Goal: Task Accomplishment & Management: Use online tool/utility

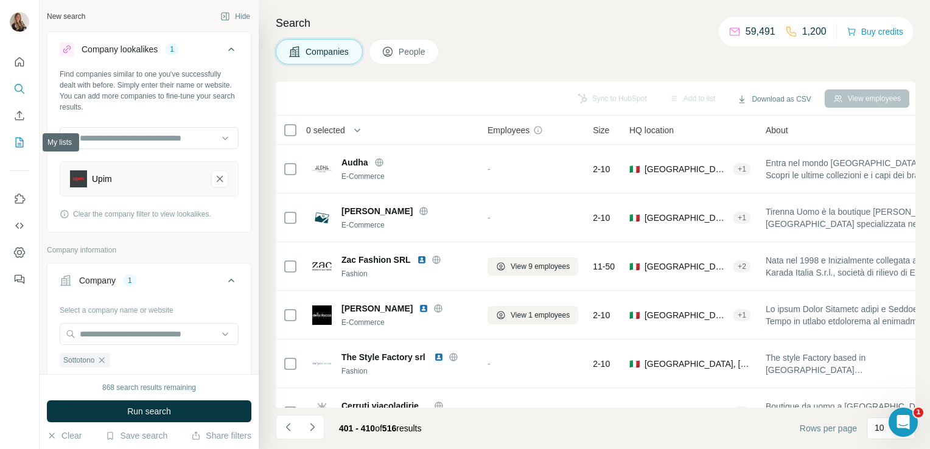
scroll to position [150, 0]
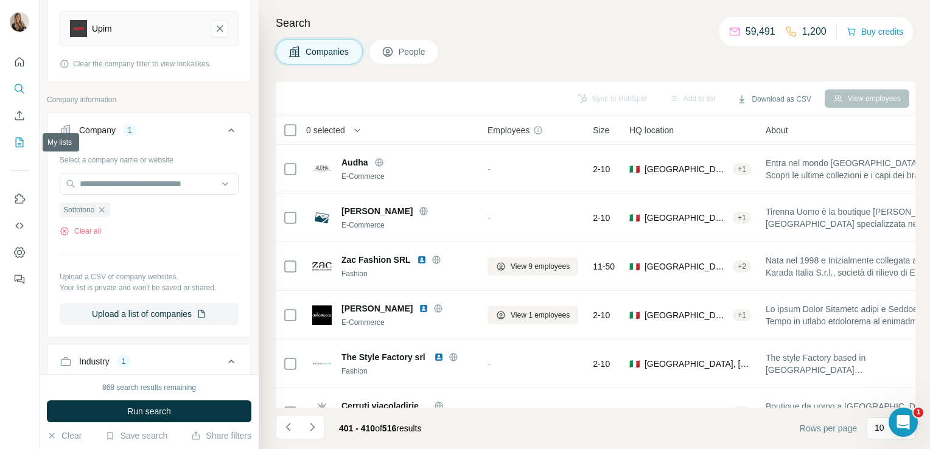
click at [20, 148] on icon "My lists" at bounding box center [19, 142] width 12 height 12
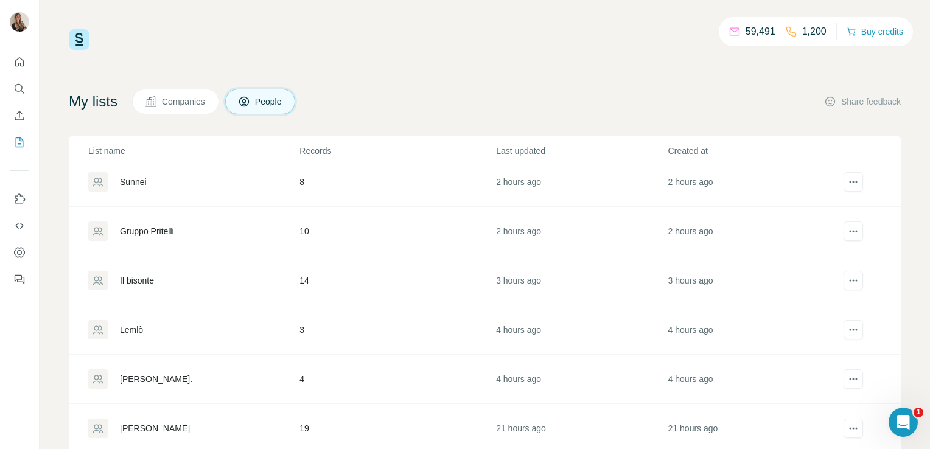
scroll to position [192, 0]
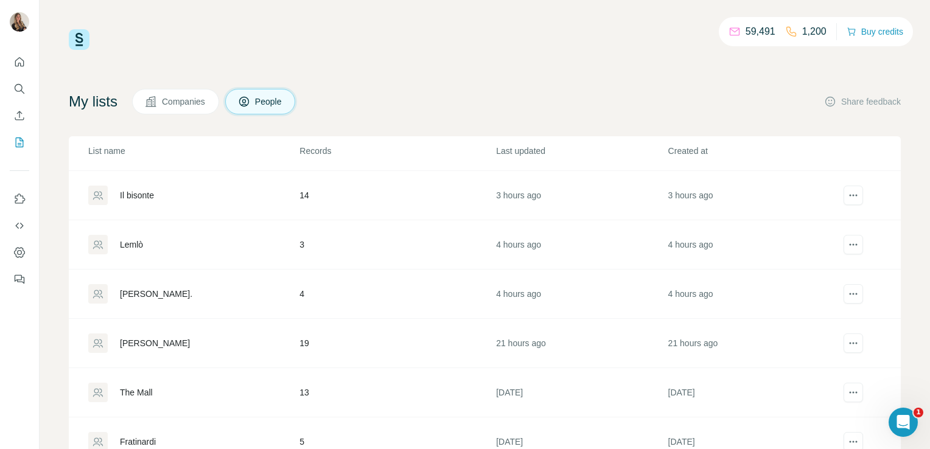
click at [155, 390] on div "The Mall" at bounding box center [193, 392] width 210 height 19
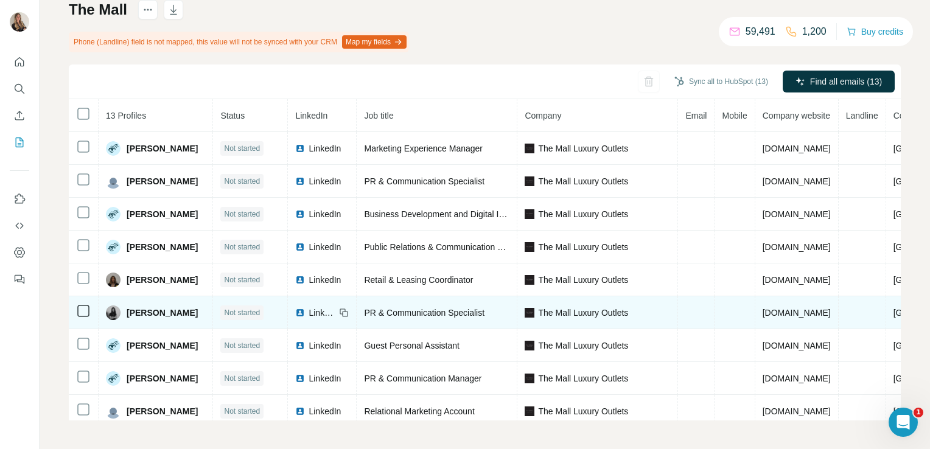
scroll to position [141, 0]
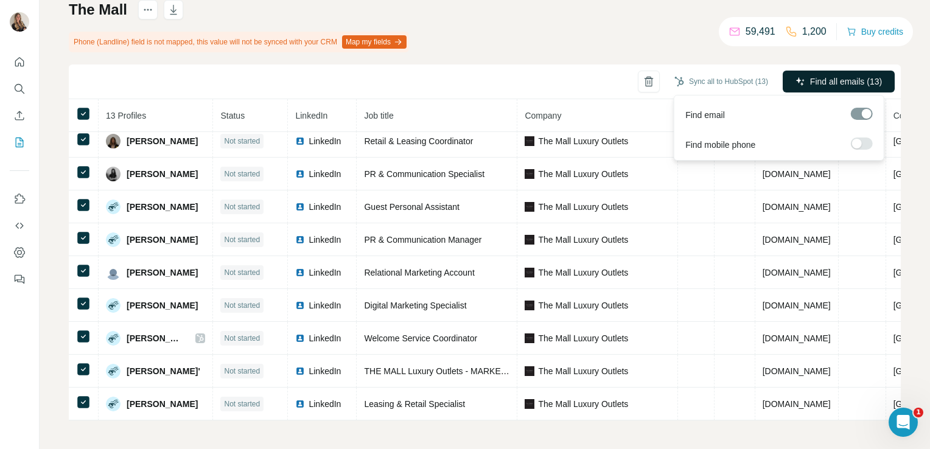
click at [810, 77] on span "Find all emails (13)" at bounding box center [846, 82] width 72 height 12
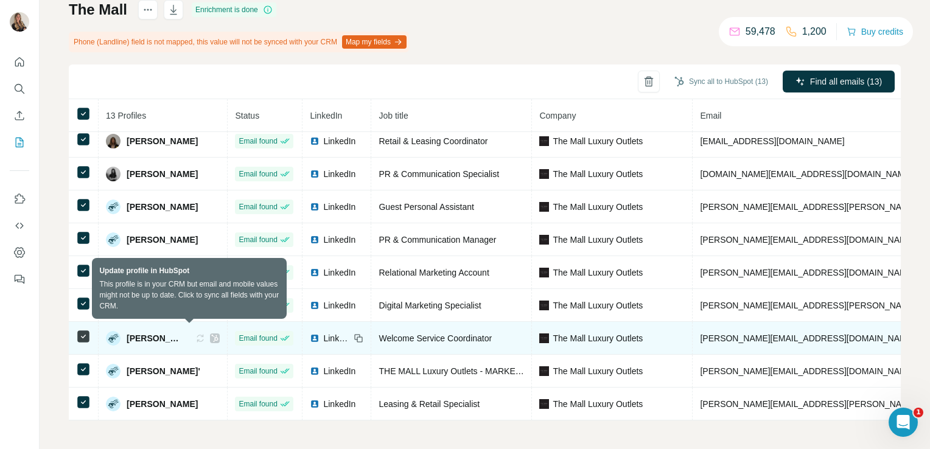
click at [195, 334] on icon at bounding box center [200, 339] width 10 height 10
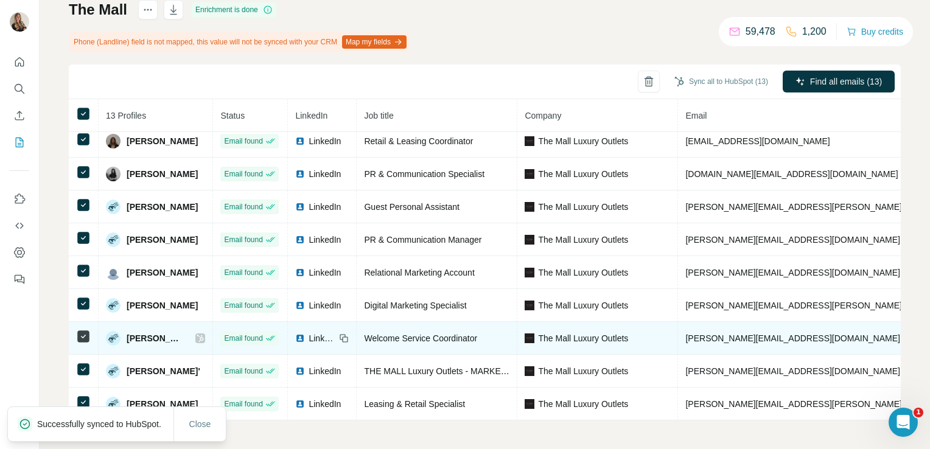
click at [197, 335] on icon at bounding box center [200, 338] width 7 height 7
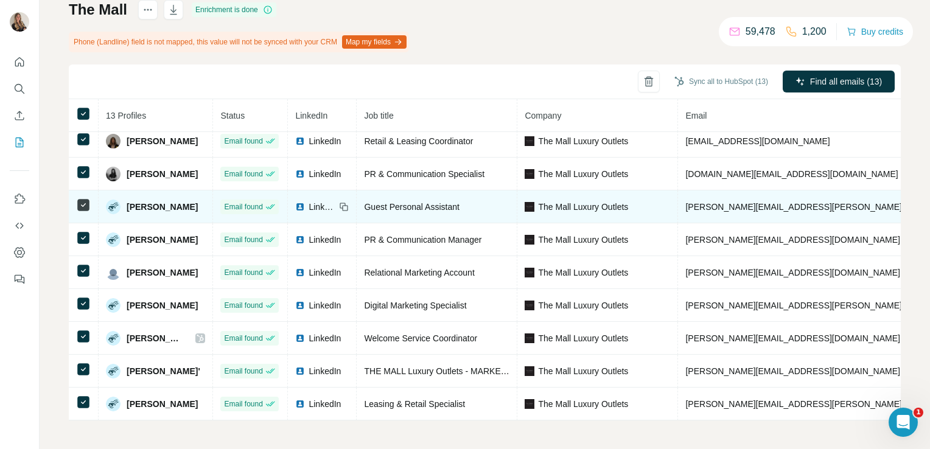
scroll to position [0, 0]
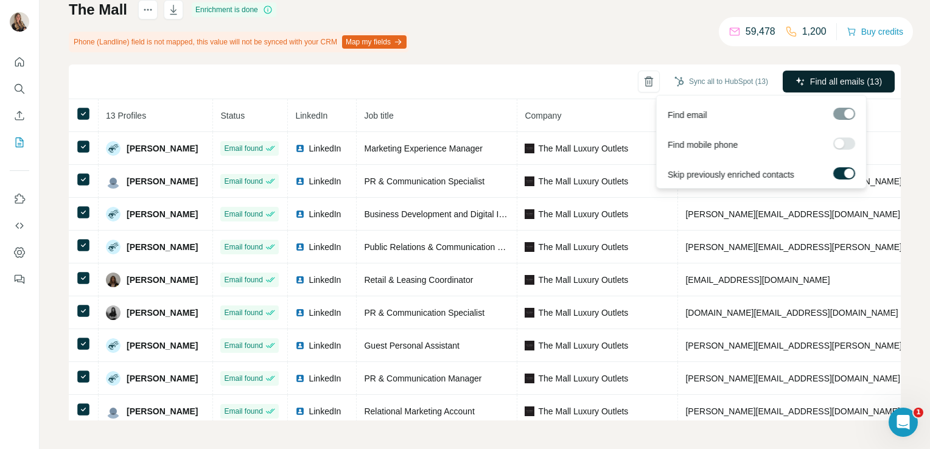
click at [829, 79] on span "Find all emails (13)" at bounding box center [846, 82] width 72 height 12
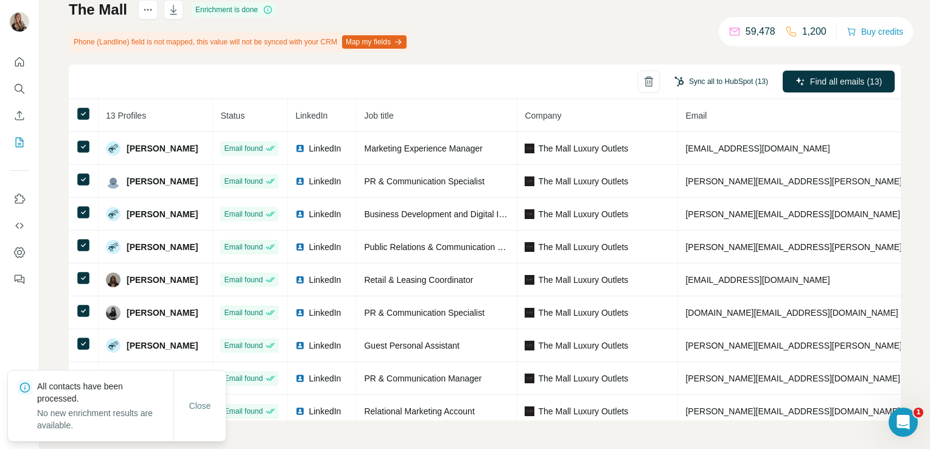
click at [729, 79] on button "Sync all to HubSpot (13)" at bounding box center [721, 81] width 111 height 18
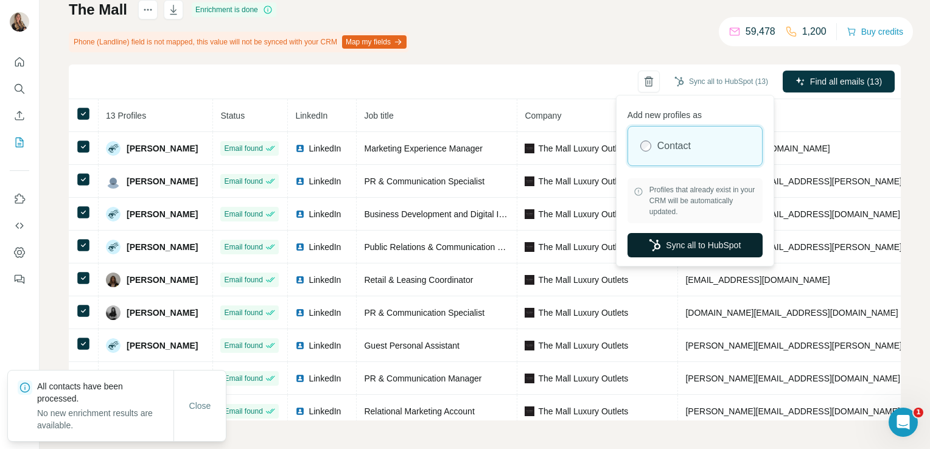
click at [658, 249] on icon "button" at bounding box center [655, 245] width 12 height 12
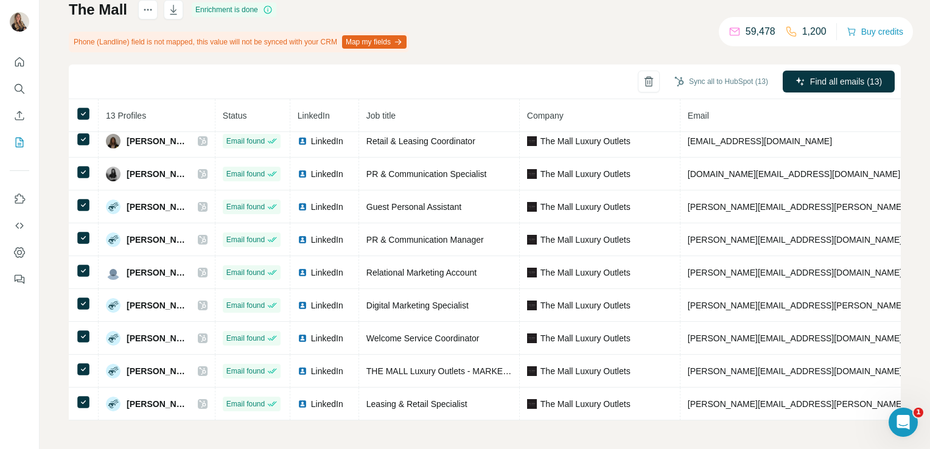
scroll to position [26, 0]
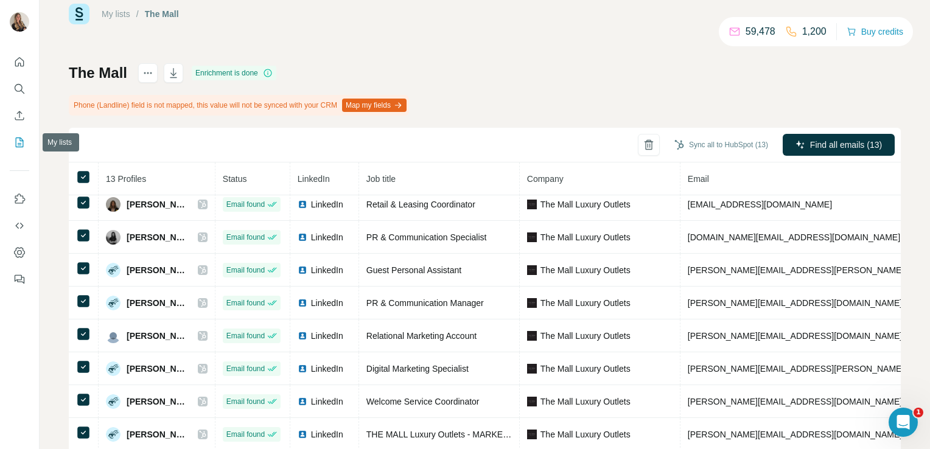
click at [19, 142] on icon "My lists" at bounding box center [19, 142] width 12 height 12
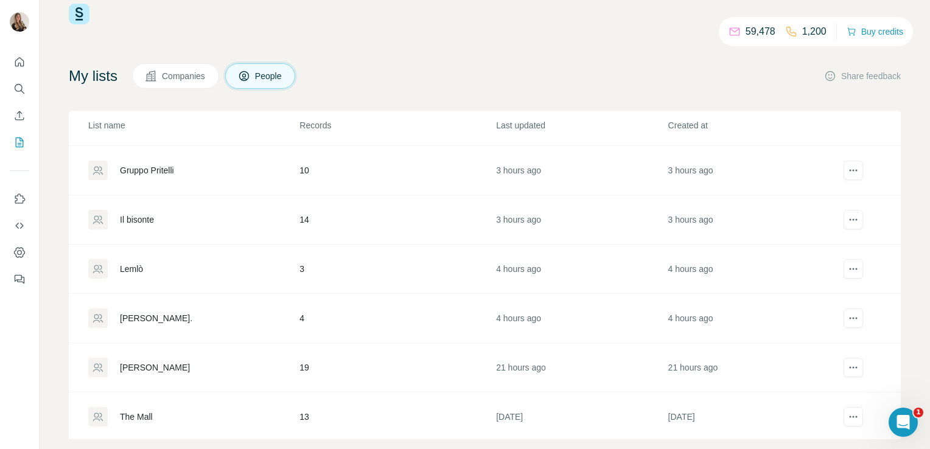
scroll to position [192, 0]
click at [164, 313] on div "[PERSON_NAME]" at bounding box center [155, 318] width 70 height 12
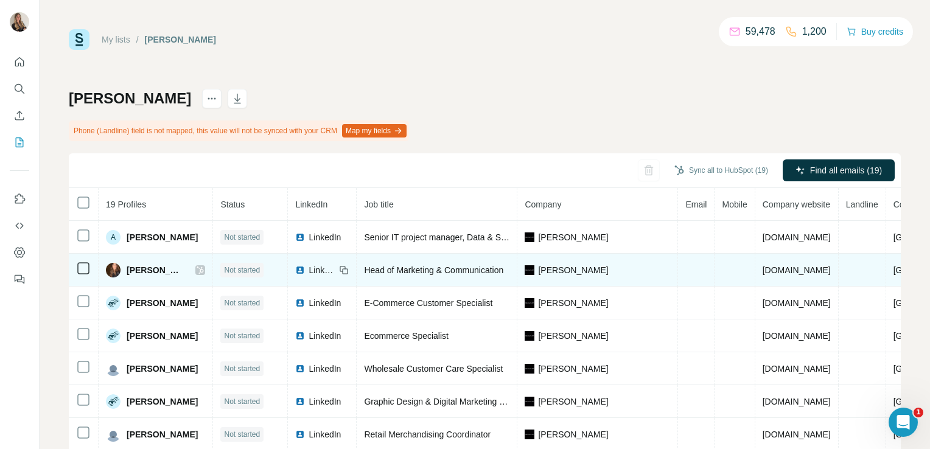
click at [202, 273] on icon at bounding box center [200, 270] width 7 height 10
click at [309, 270] on div "LinkedIn" at bounding box center [315, 270] width 40 height 12
drag, startPoint x: 843, startPoint y: 269, endPoint x: 766, endPoint y: 265, distance: 76.8
click at [766, 265] on td "[DOMAIN_NAME]" at bounding box center [797, 270] width 83 height 33
copy span "[DOMAIN_NAME]"
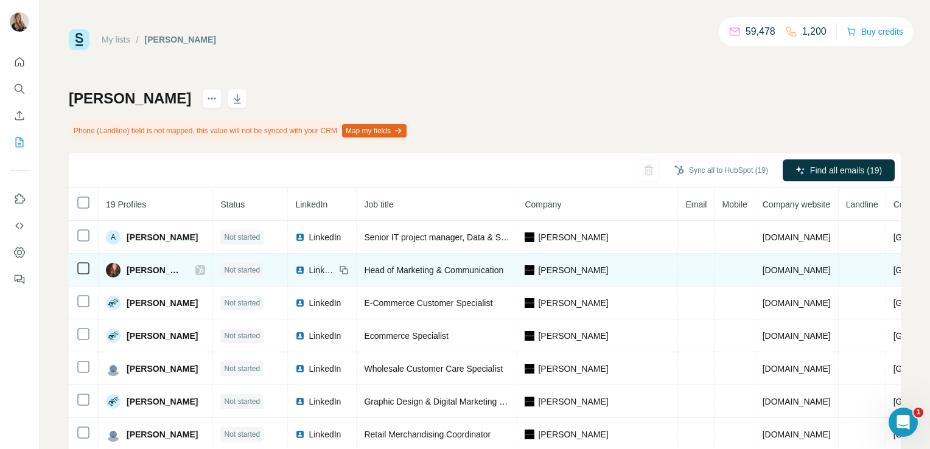
click at [459, 266] on span "Head of Marketing & Communication" at bounding box center [433, 270] width 139 height 10
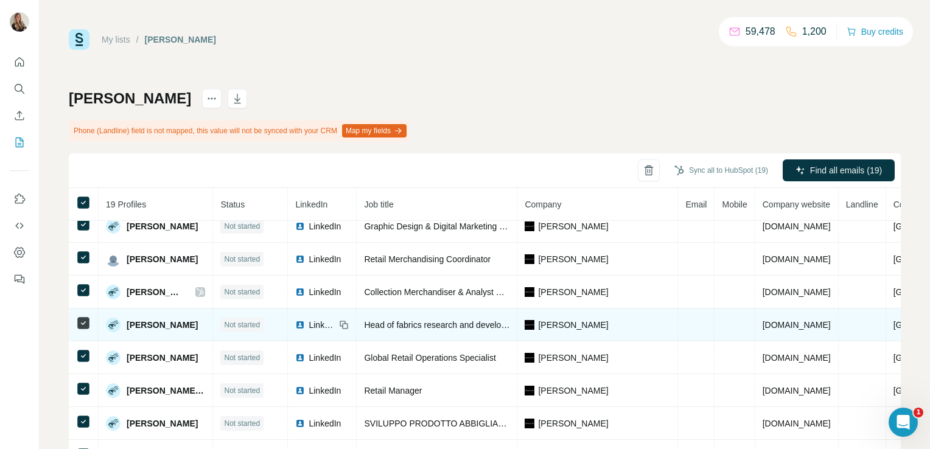
scroll to position [337, 0]
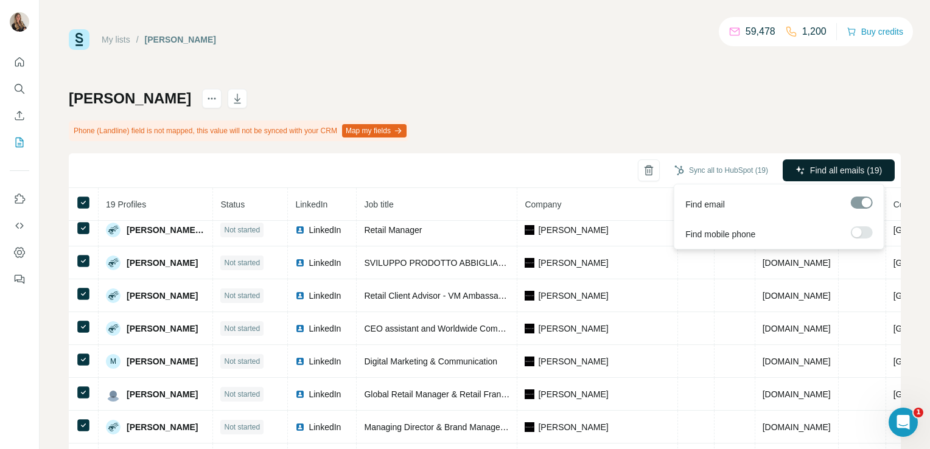
click at [829, 169] on span "Find all emails (19)" at bounding box center [846, 170] width 72 height 12
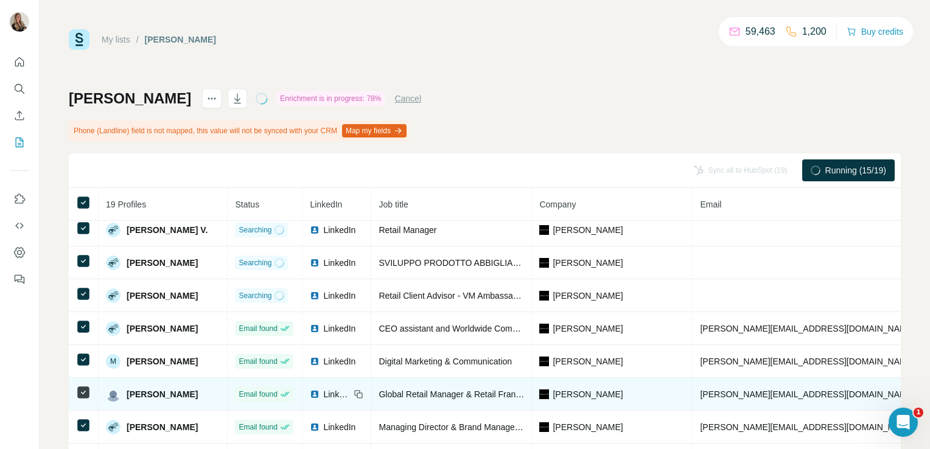
click at [312, 391] on img at bounding box center [315, 395] width 10 height 10
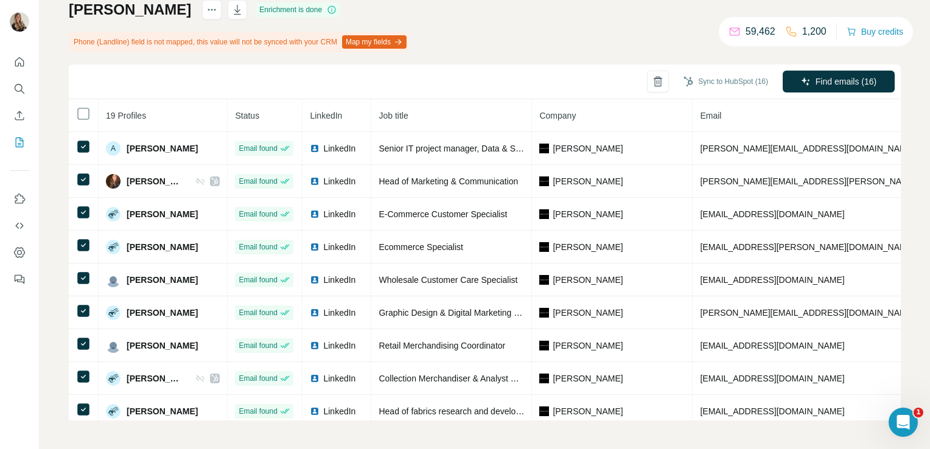
scroll to position [0, 0]
click at [743, 76] on button "Sync to HubSpot (16)" at bounding box center [726, 81] width 102 height 18
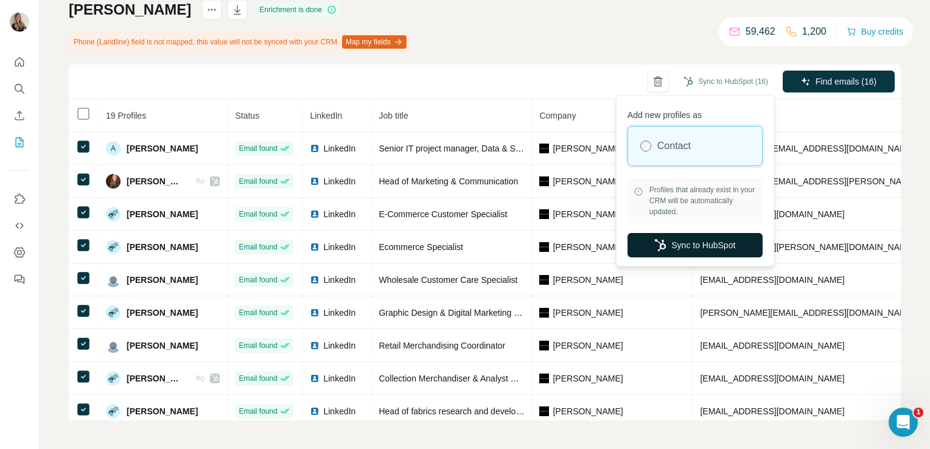
click at [699, 237] on button "Sync to HubSpot" at bounding box center [695, 245] width 135 height 24
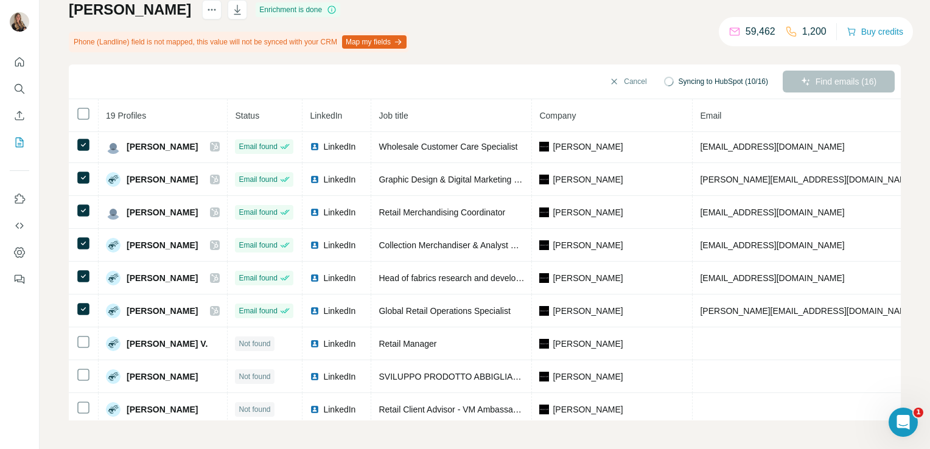
scroll to position [337, 0]
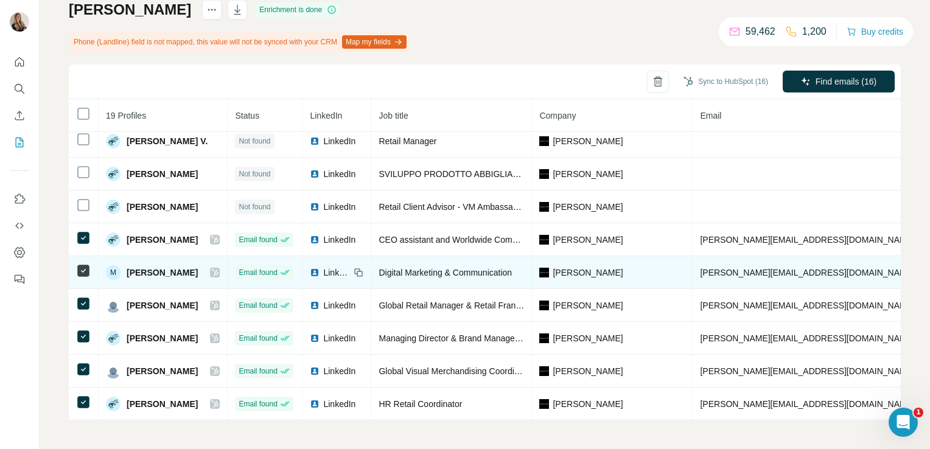
click at [339, 267] on span "LinkedIn" at bounding box center [336, 273] width 27 height 12
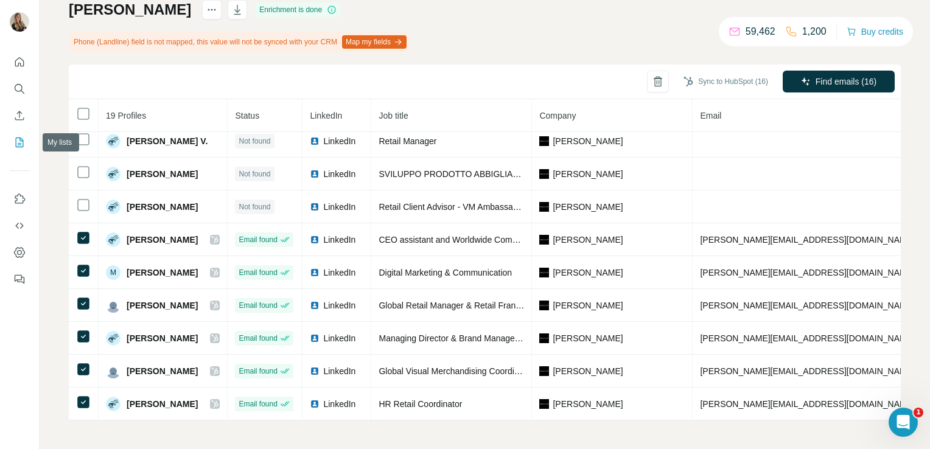
click at [15, 143] on icon "My lists" at bounding box center [19, 142] width 12 height 12
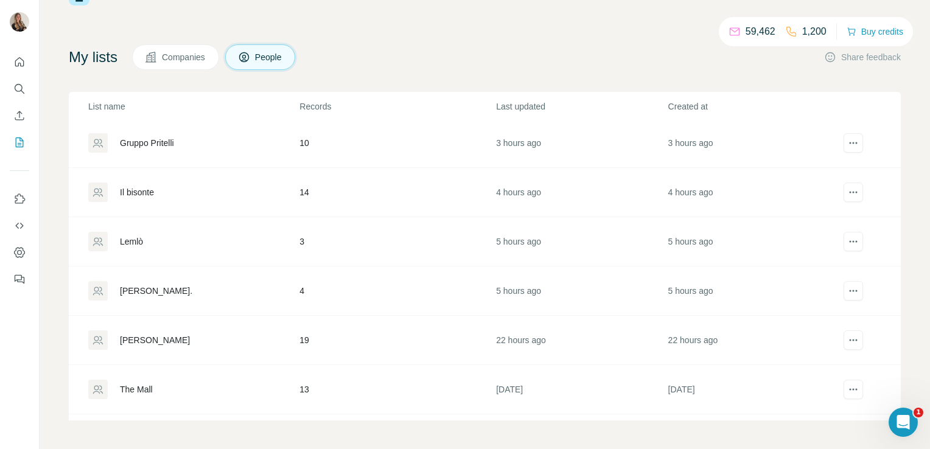
scroll to position [166, 0]
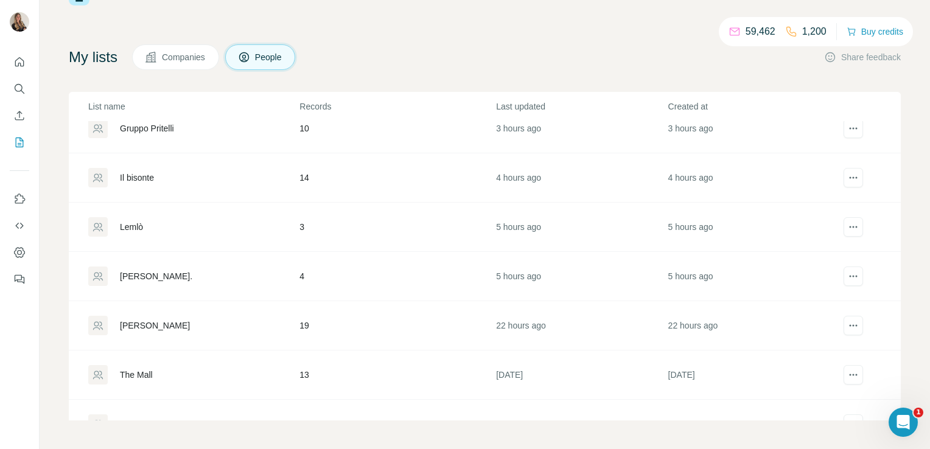
click at [144, 270] on div "[PERSON_NAME]." at bounding box center [156, 276] width 72 height 12
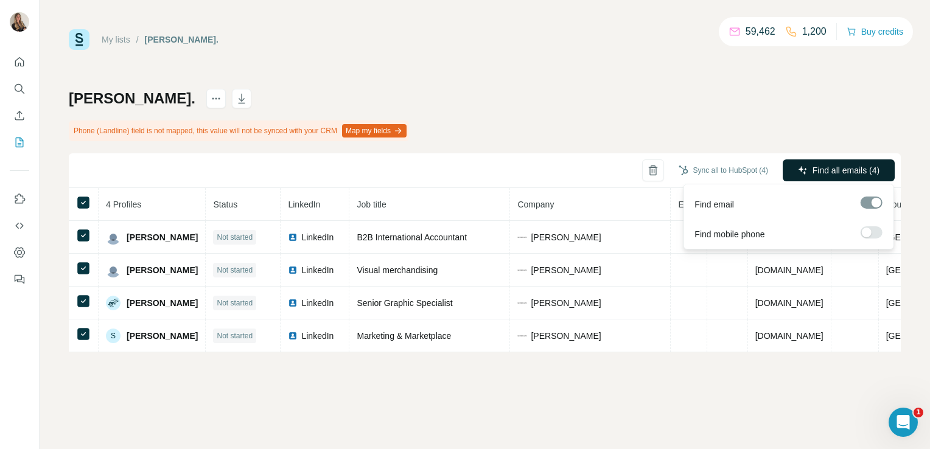
click at [848, 165] on span "Find all emails (4)" at bounding box center [846, 170] width 67 height 12
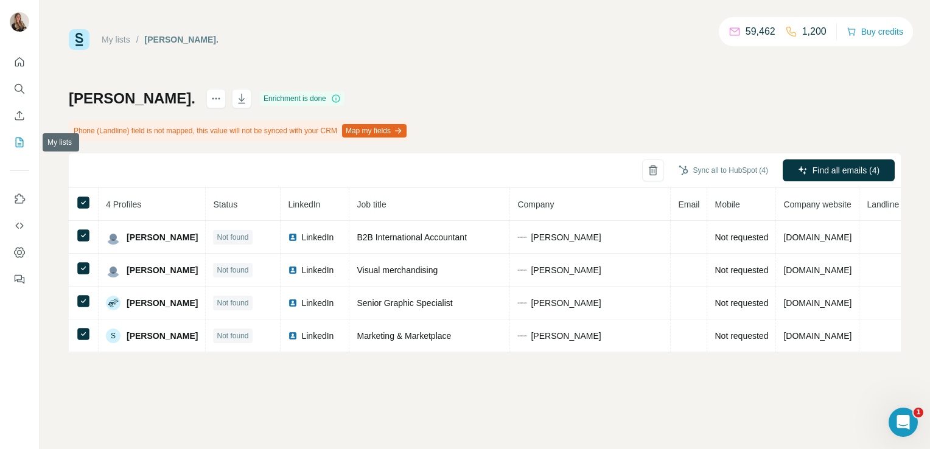
click at [19, 138] on icon "My lists" at bounding box center [21, 142] width 6 height 8
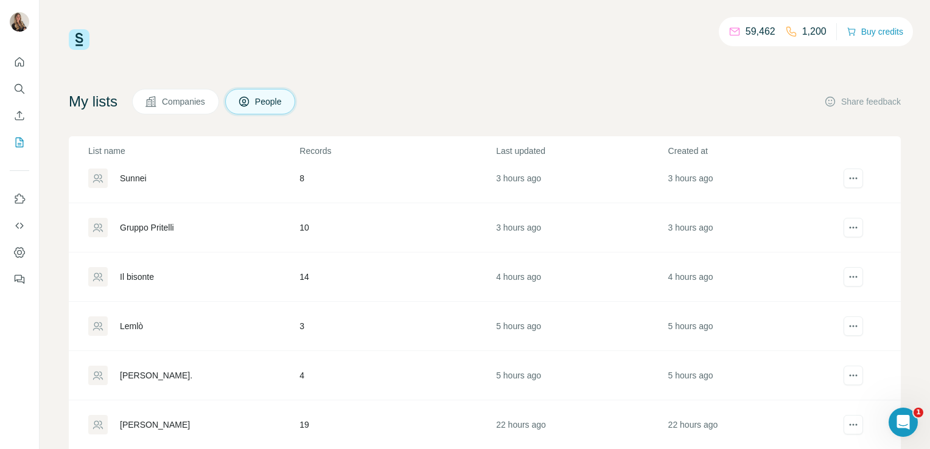
scroll to position [112, 0]
click at [132, 317] on div "Lemlò" at bounding box center [193, 324] width 210 height 19
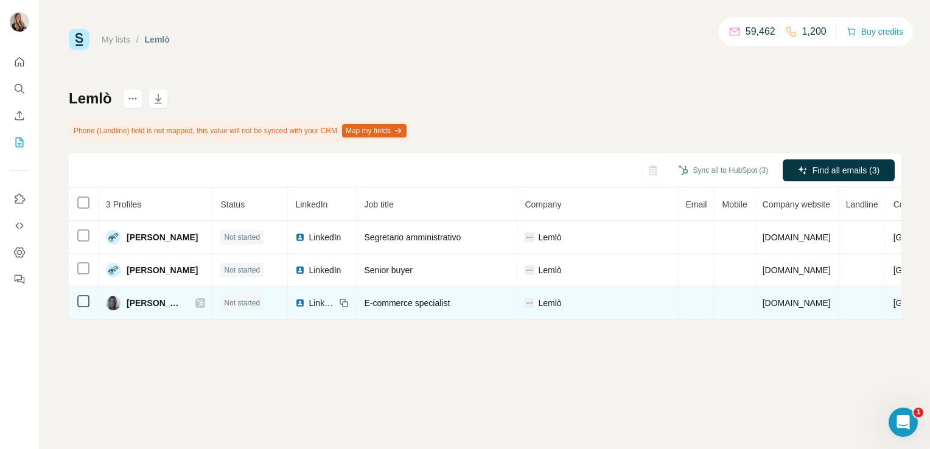
click at [195, 304] on div at bounding box center [200, 303] width 10 height 10
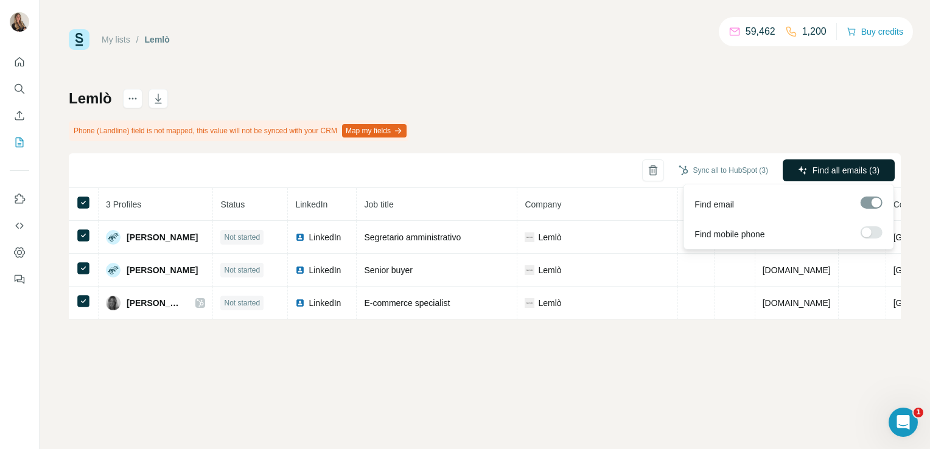
click at [849, 176] on span "Find all emails (3)" at bounding box center [846, 170] width 67 height 12
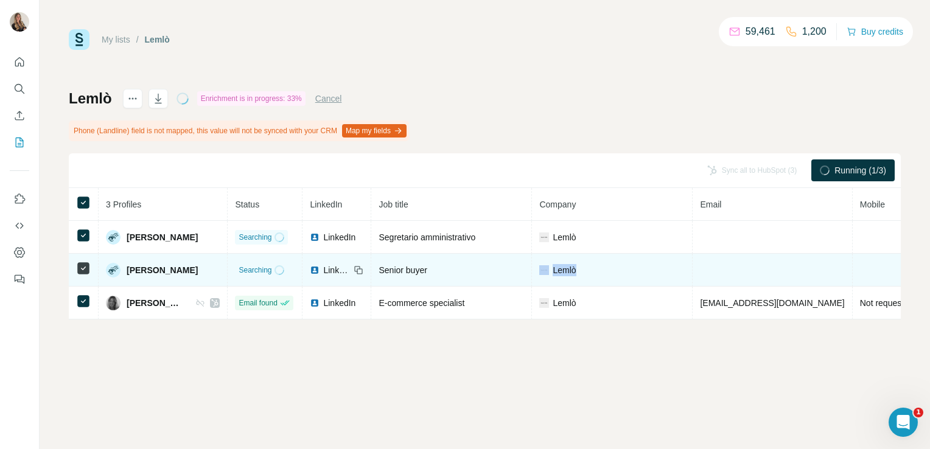
drag, startPoint x: 571, startPoint y: 270, endPoint x: 532, endPoint y: 264, distance: 38.9
click at [540, 264] on div "Lemlò" at bounding box center [613, 270] width 146 height 12
drag, startPoint x: 532, startPoint y: 264, endPoint x: 566, endPoint y: 270, distance: 34.2
click at [566, 270] on div "Lemlò" at bounding box center [613, 270] width 146 height 12
click at [553, 270] on span "Lemlò" at bounding box center [564, 270] width 23 height 12
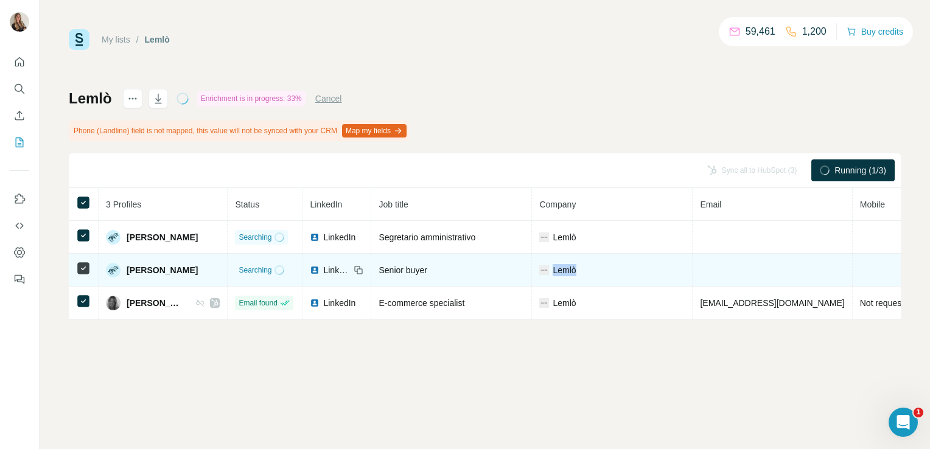
drag, startPoint x: 541, startPoint y: 270, endPoint x: 564, endPoint y: 272, distance: 23.8
click at [564, 272] on div "Lemlò" at bounding box center [613, 270] width 146 height 12
copy span "Lemlò"
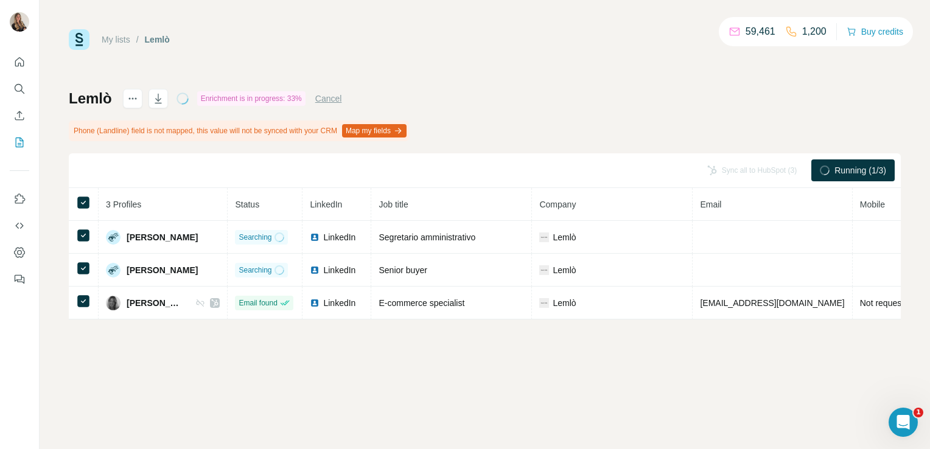
click at [451, 204] on th "Job title" at bounding box center [451, 204] width 161 height 33
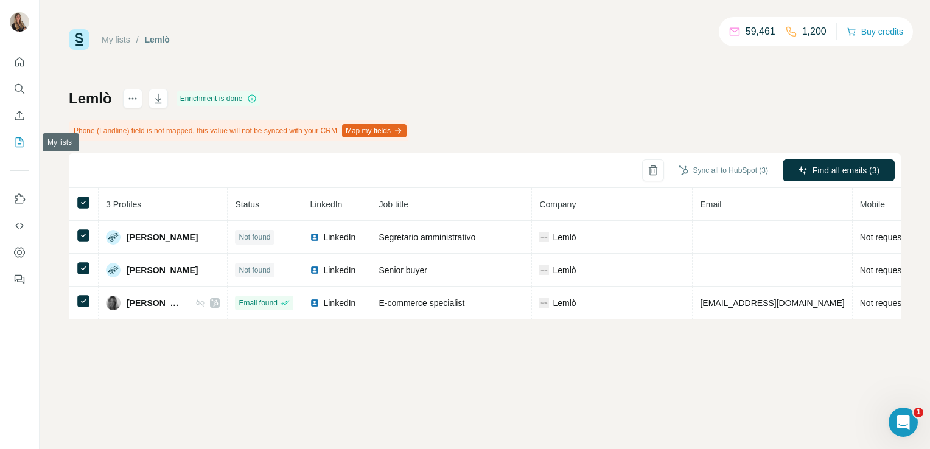
click at [21, 142] on icon "My lists" at bounding box center [19, 142] width 12 height 12
